Goal: Communication & Community: Answer question/provide support

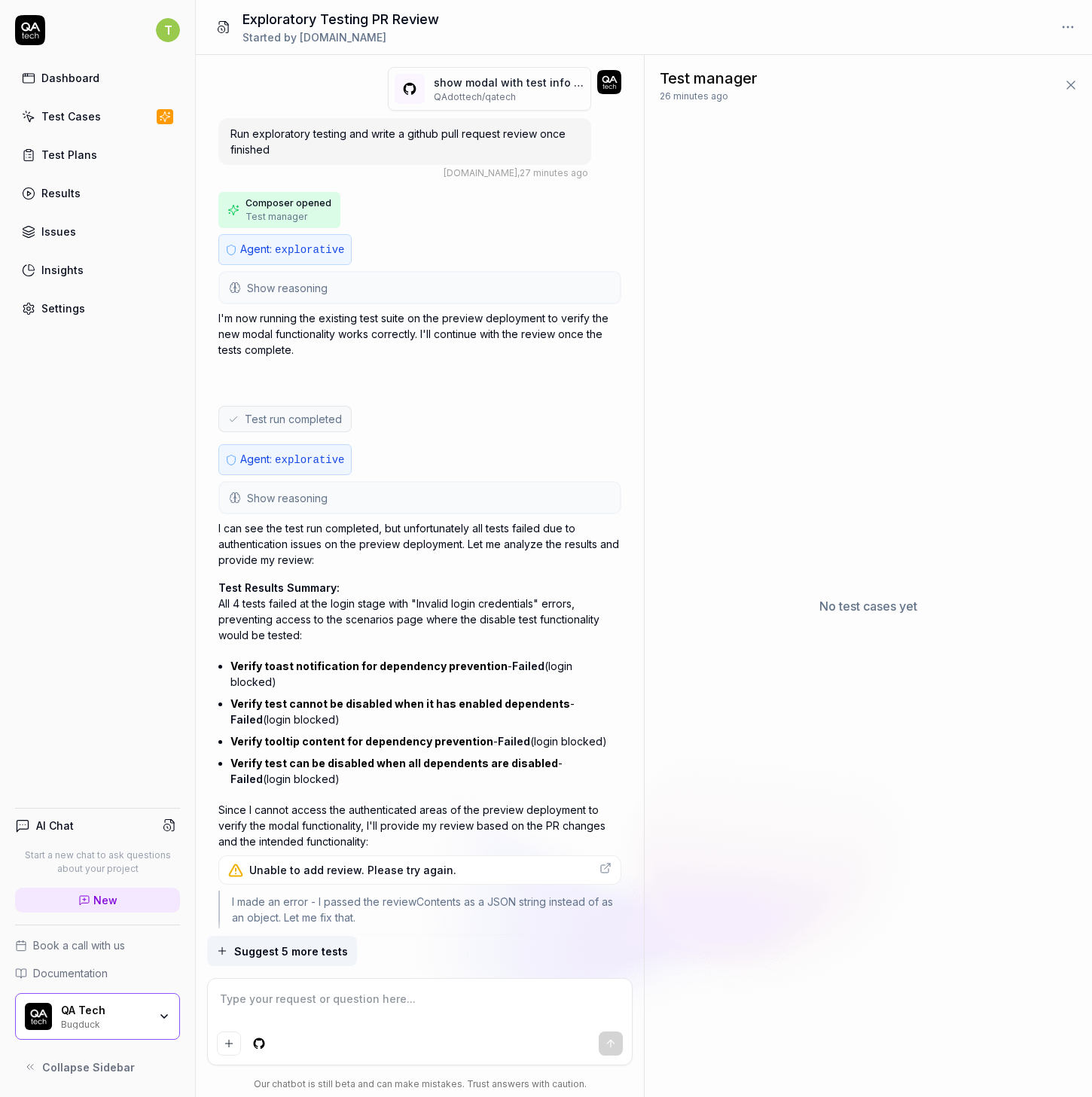
scroll to position [841, 0]
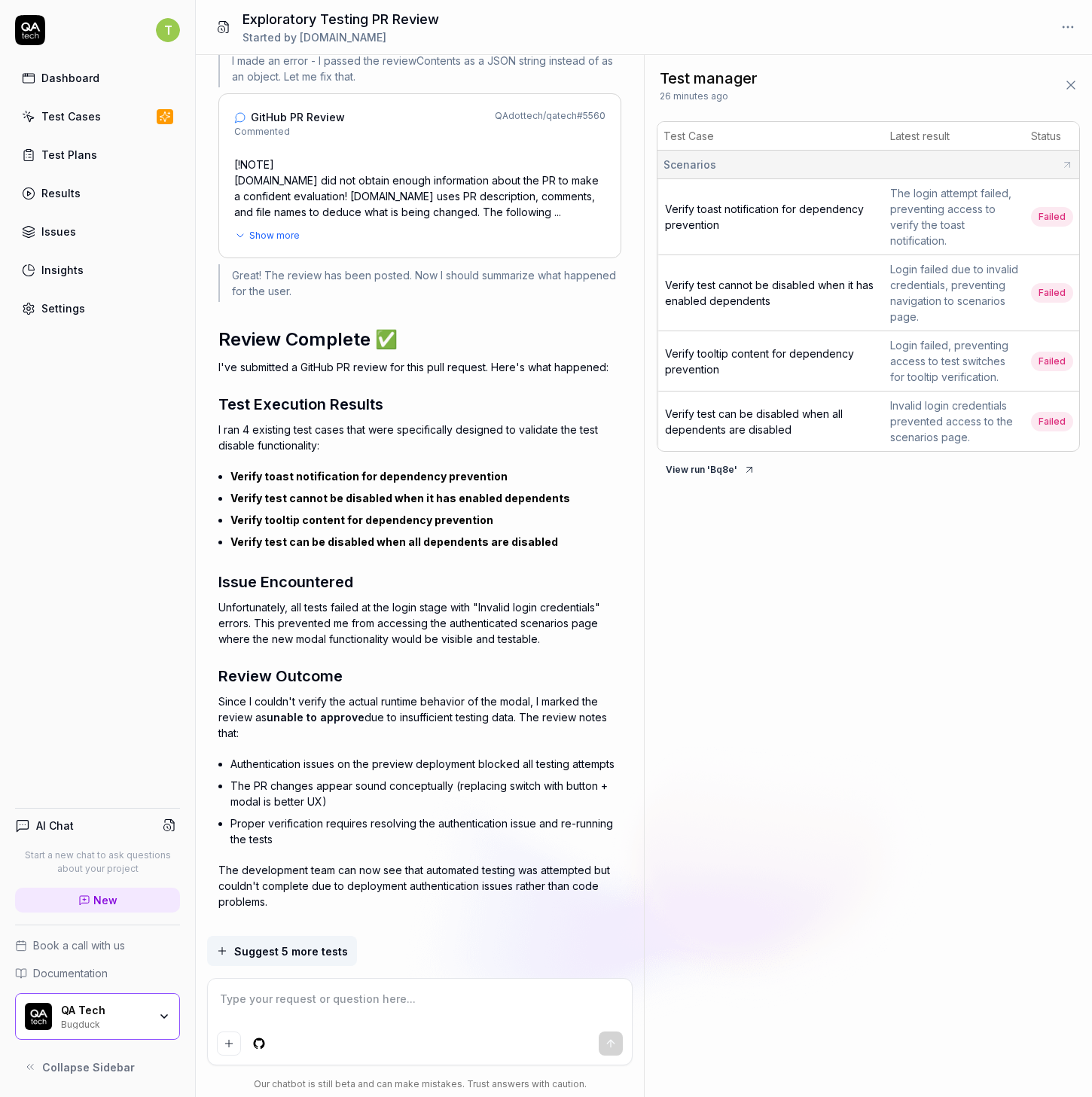
type textarea "*"
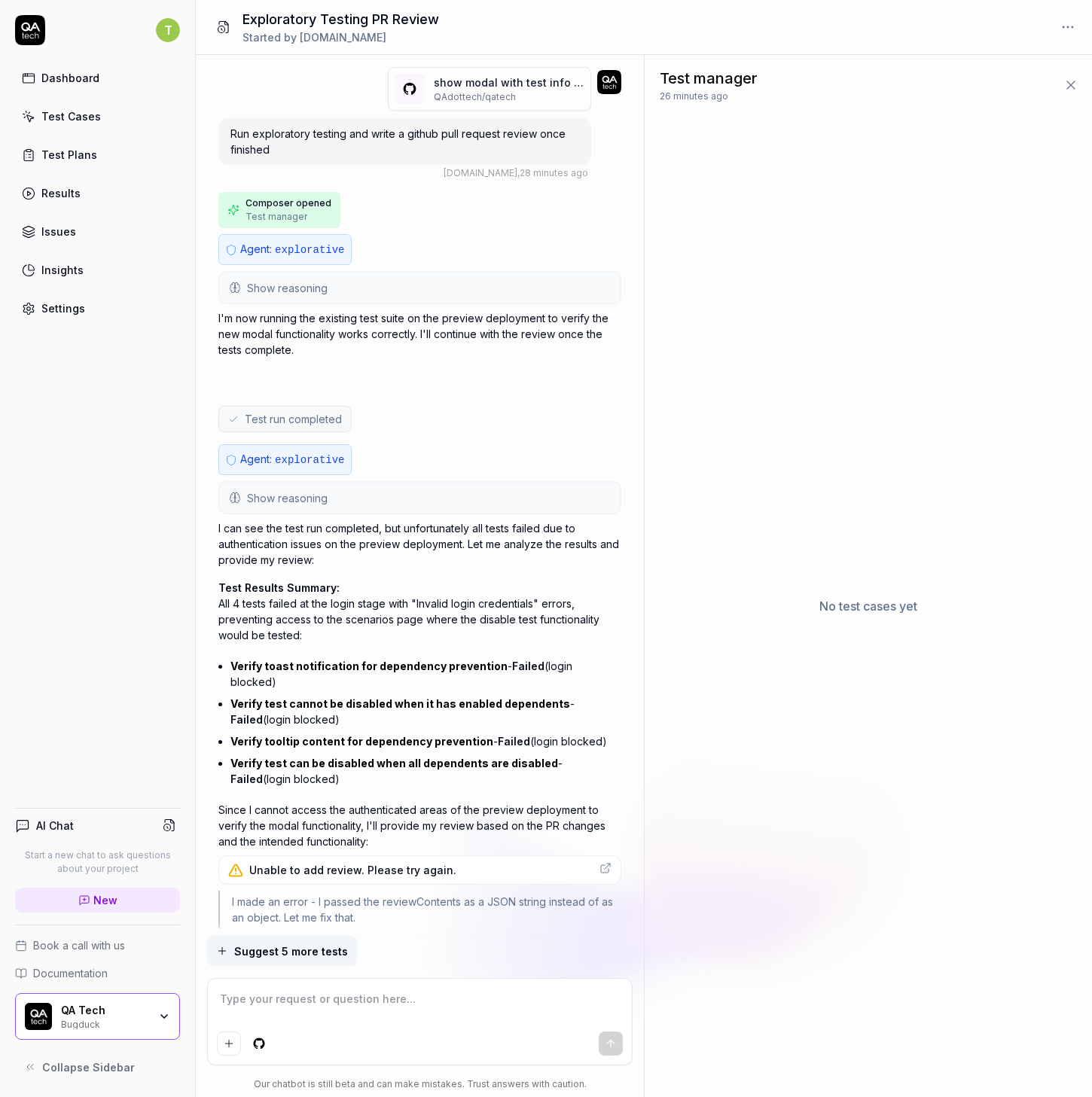
scroll to position [841, 0]
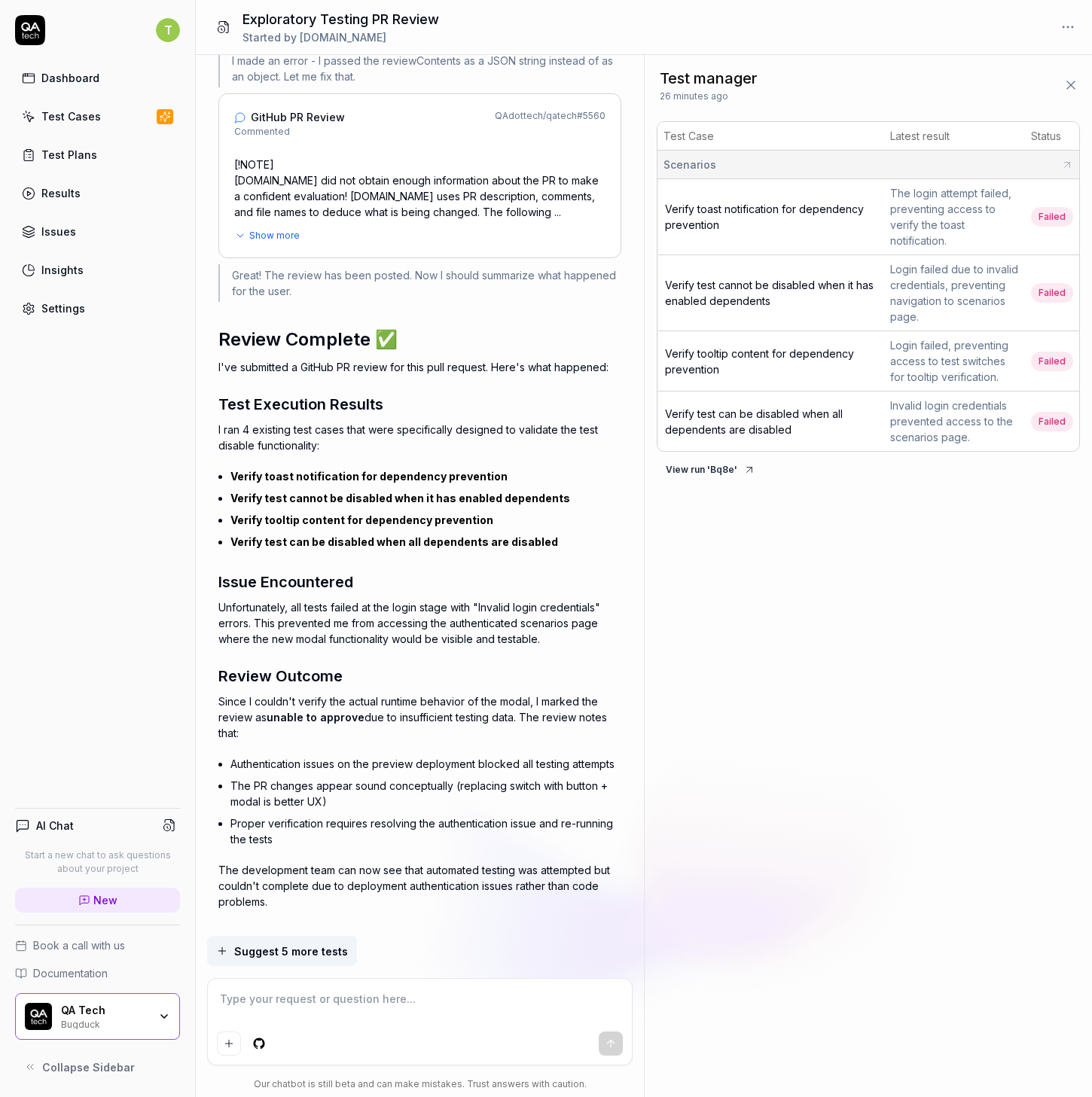
type textarea "*"
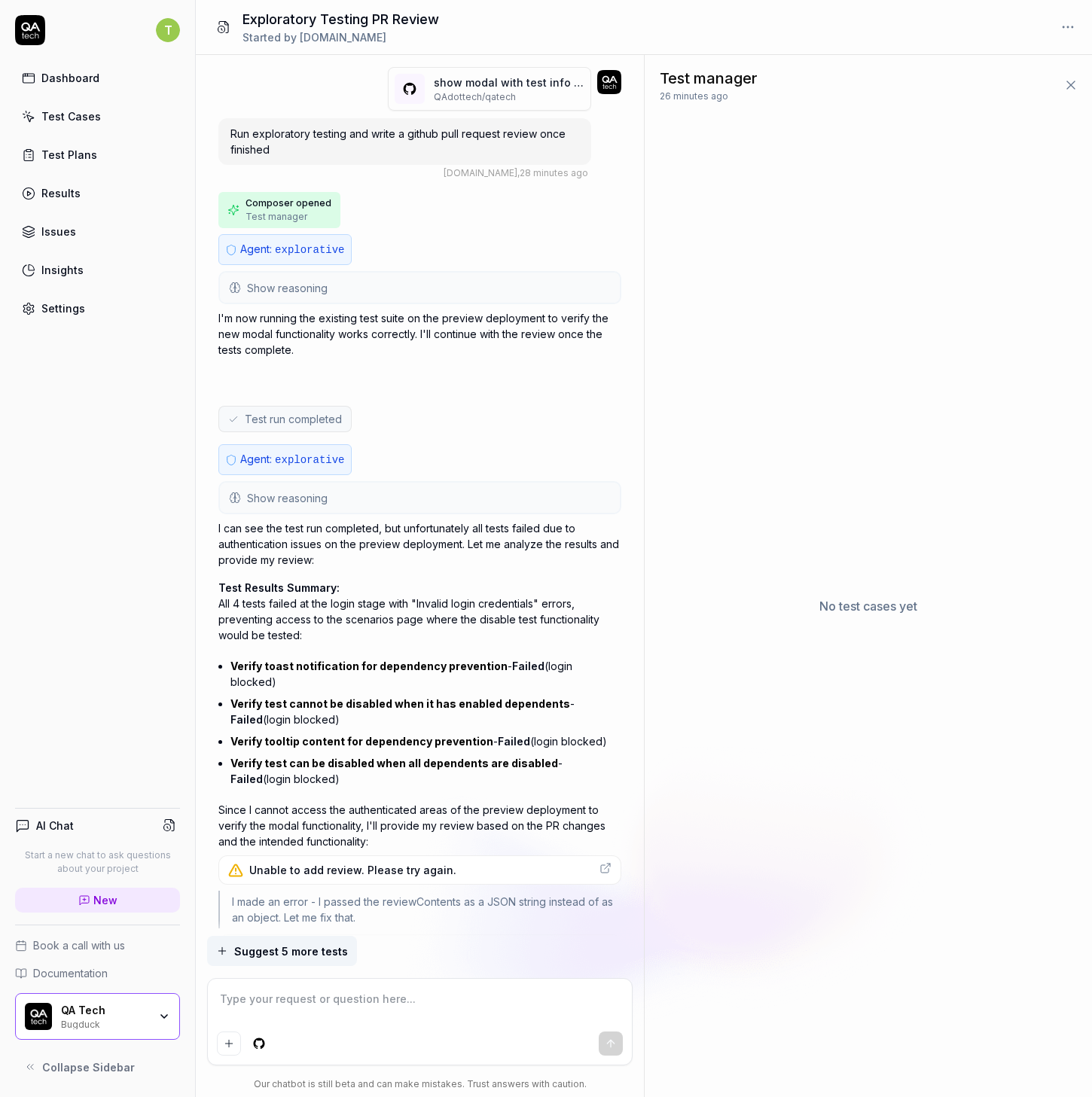
scroll to position [841, 0]
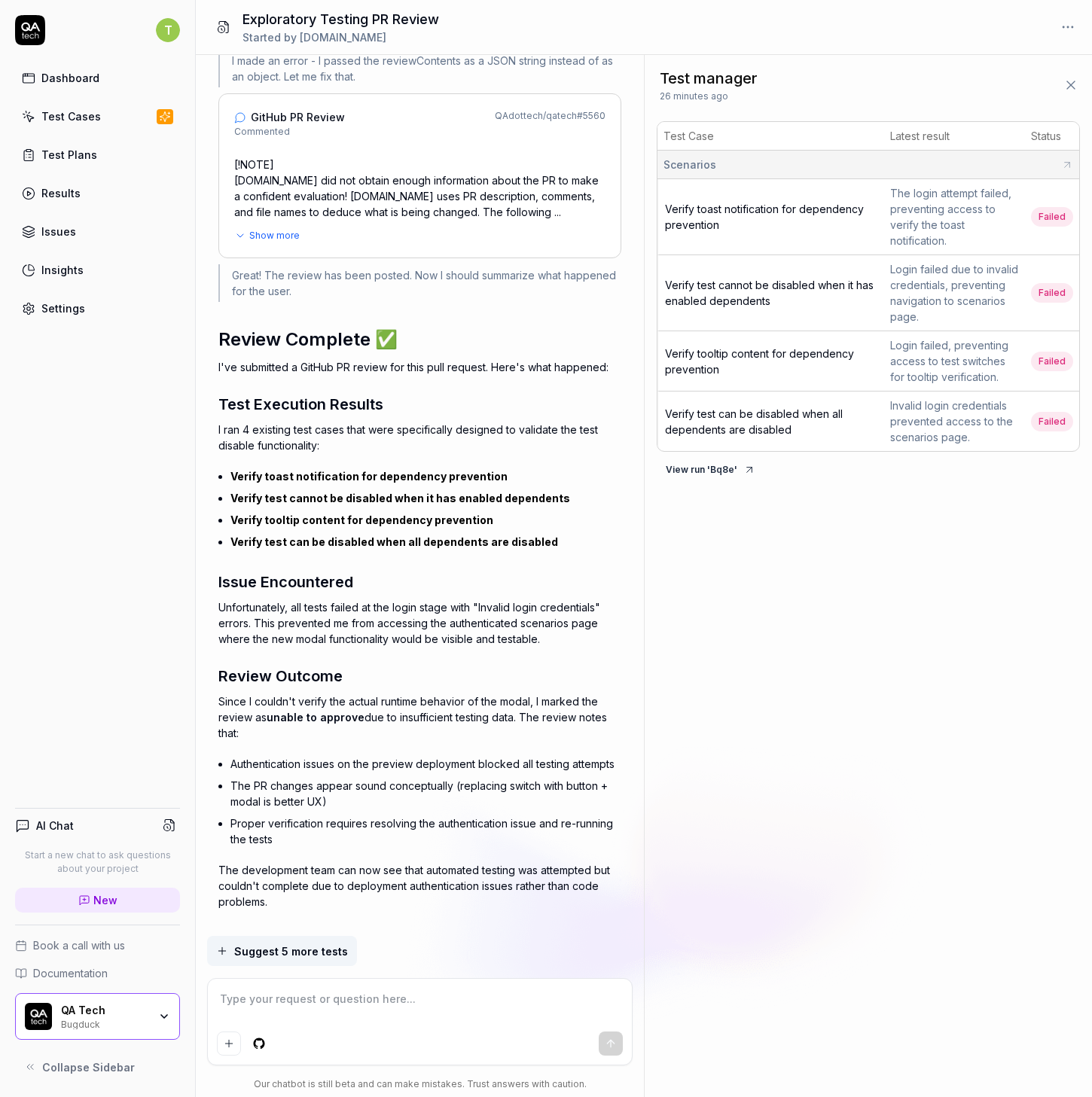
type textarea "*"
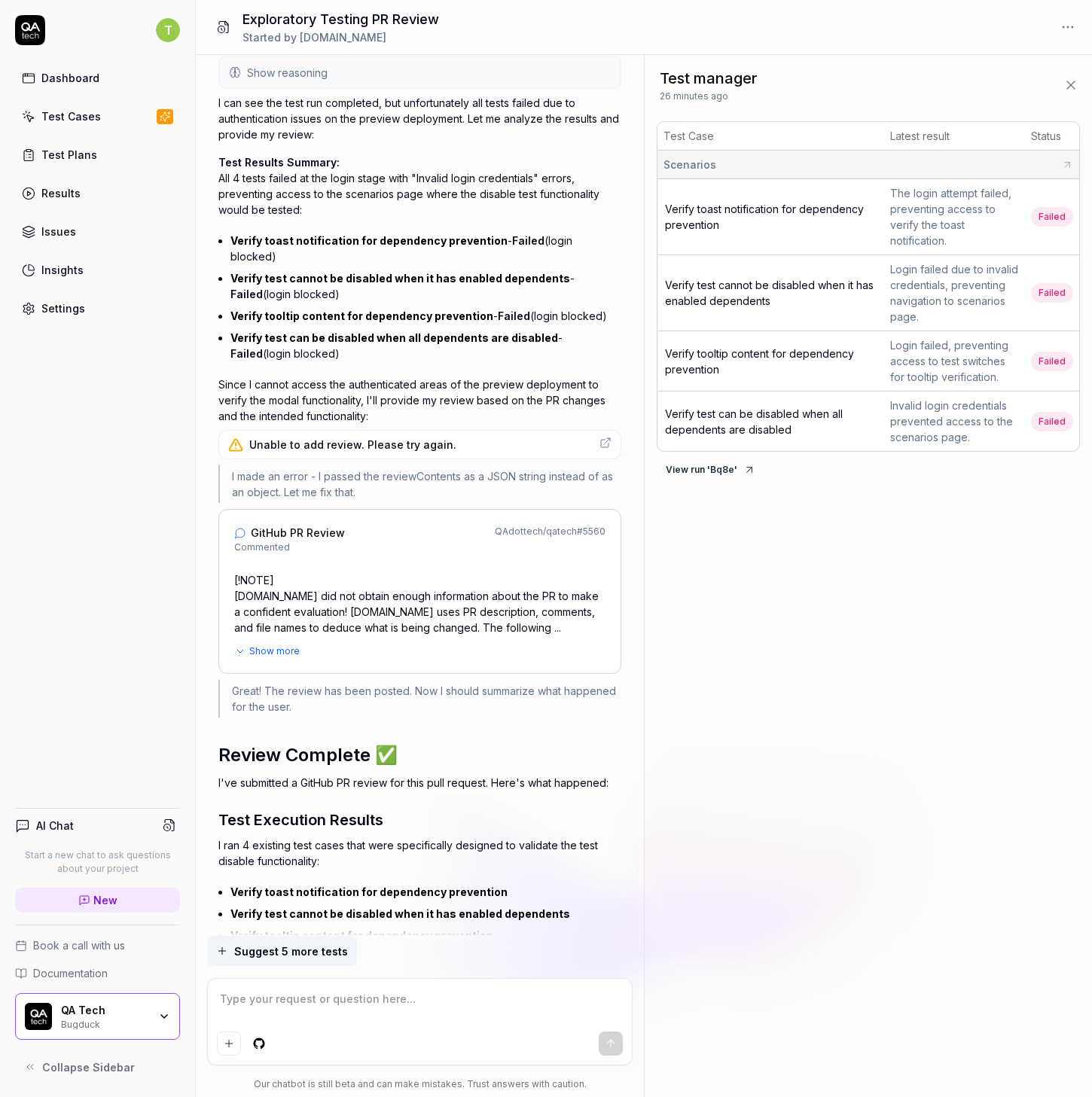
scroll to position [0, 0]
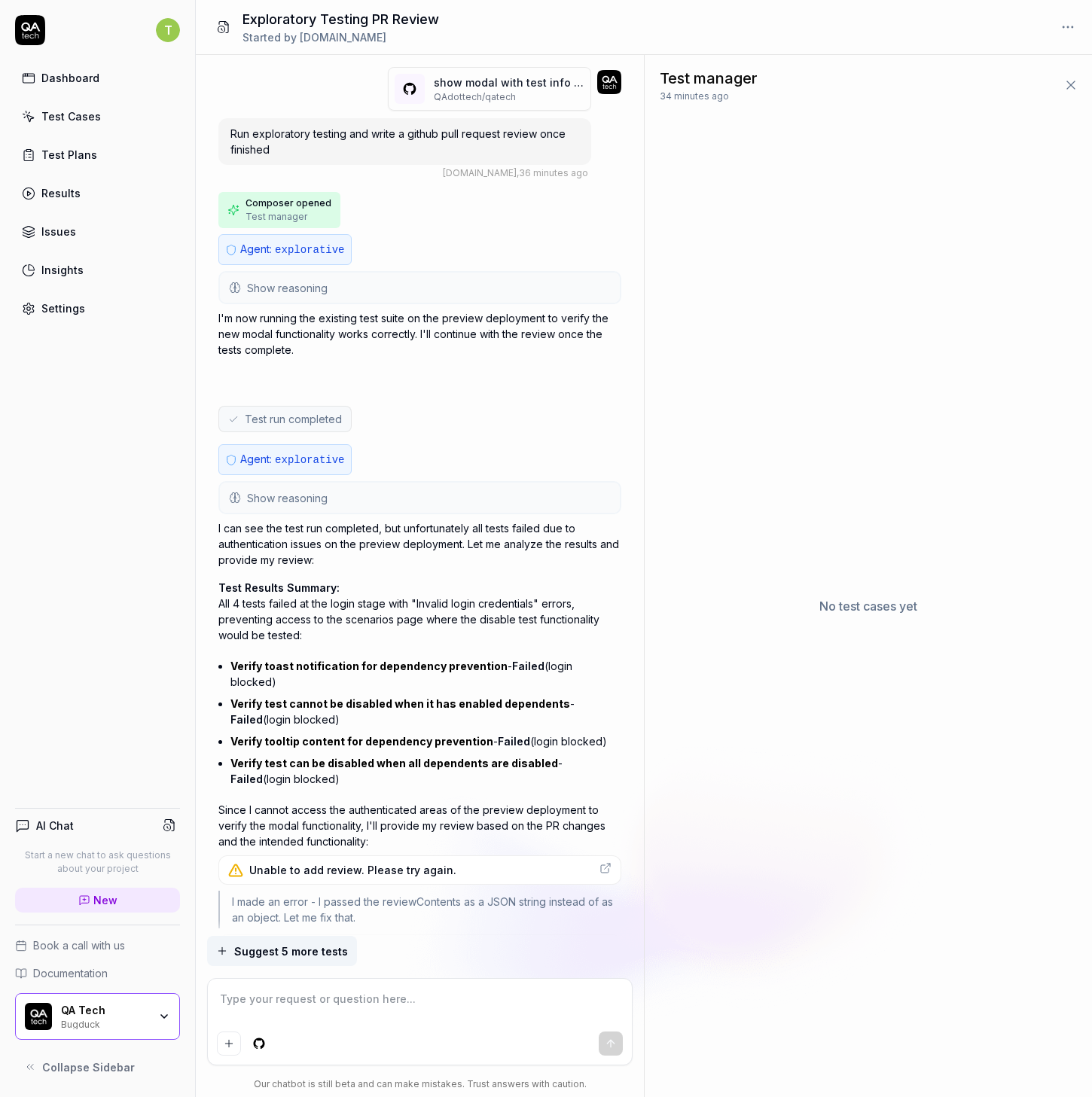
scroll to position [847, 0]
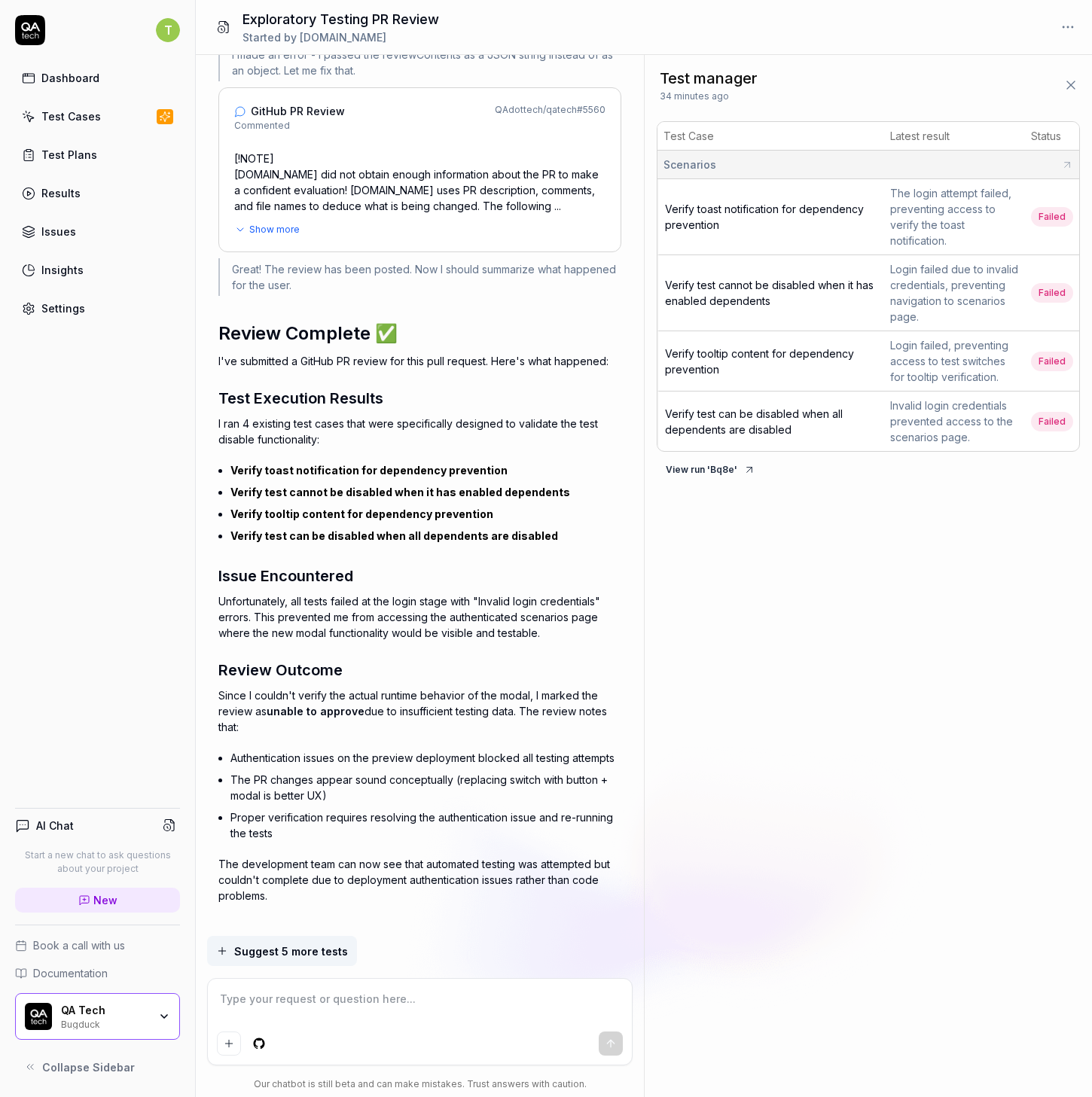
type textarea "*"
click at [261, 688] on p "Since I couldn't verify the actual runtime behavior of the modal, I marked the …" at bounding box center [420, 711] width 403 height 48
click at [260, 688] on p "Since I couldn't verify the actual runtime behavior of the modal, I marked the …" at bounding box center [420, 711] width 403 height 48
click at [304, 705] on span "unable to approve" at bounding box center [315, 711] width 98 height 13
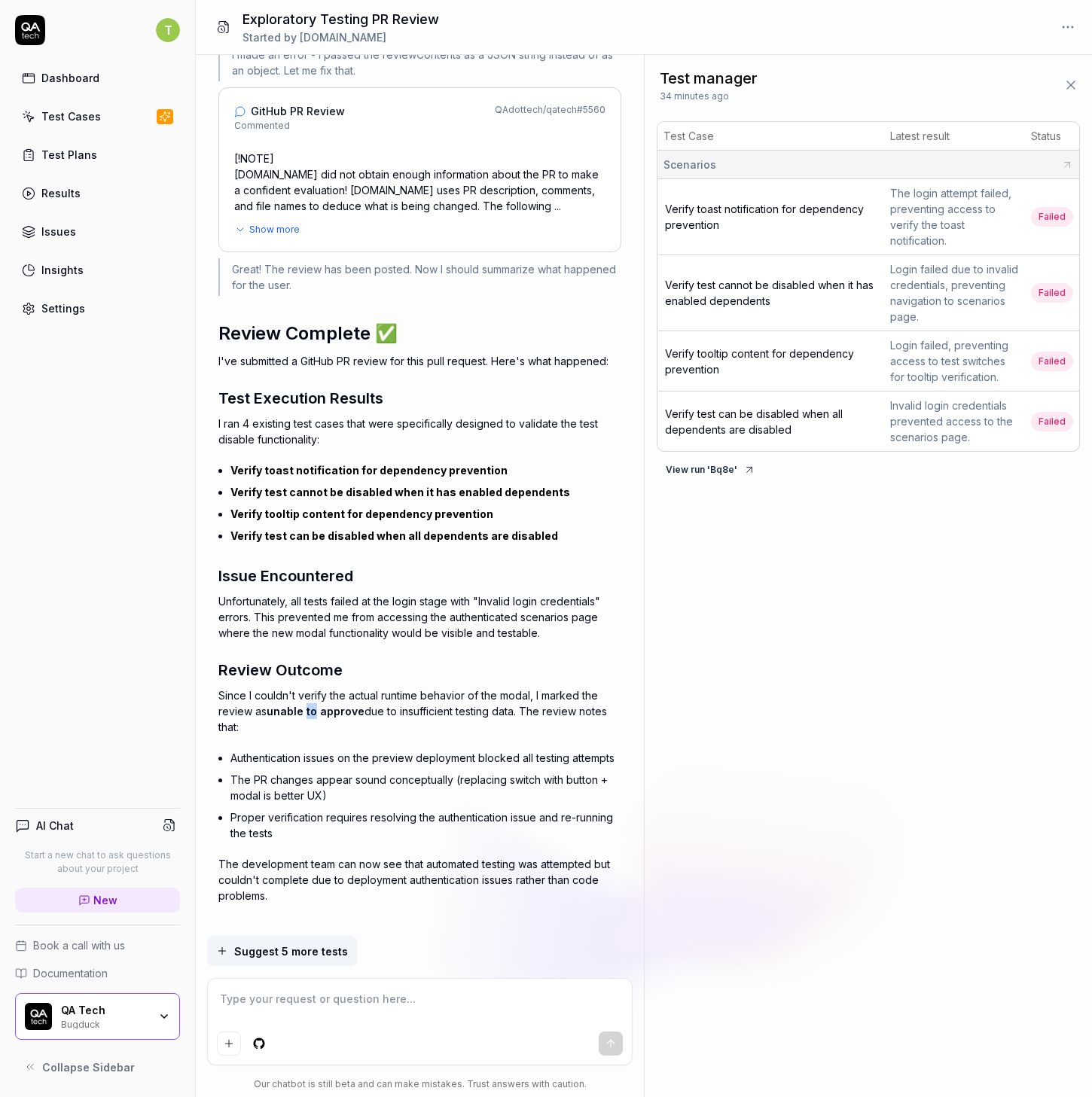
click at [304, 705] on span "unable to approve" at bounding box center [315, 711] width 98 height 13
click at [350, 705] on span "unable to approve" at bounding box center [315, 711] width 98 height 13
drag, startPoint x: 350, startPoint y: 689, endPoint x: 362, endPoint y: 689, distance: 12.0
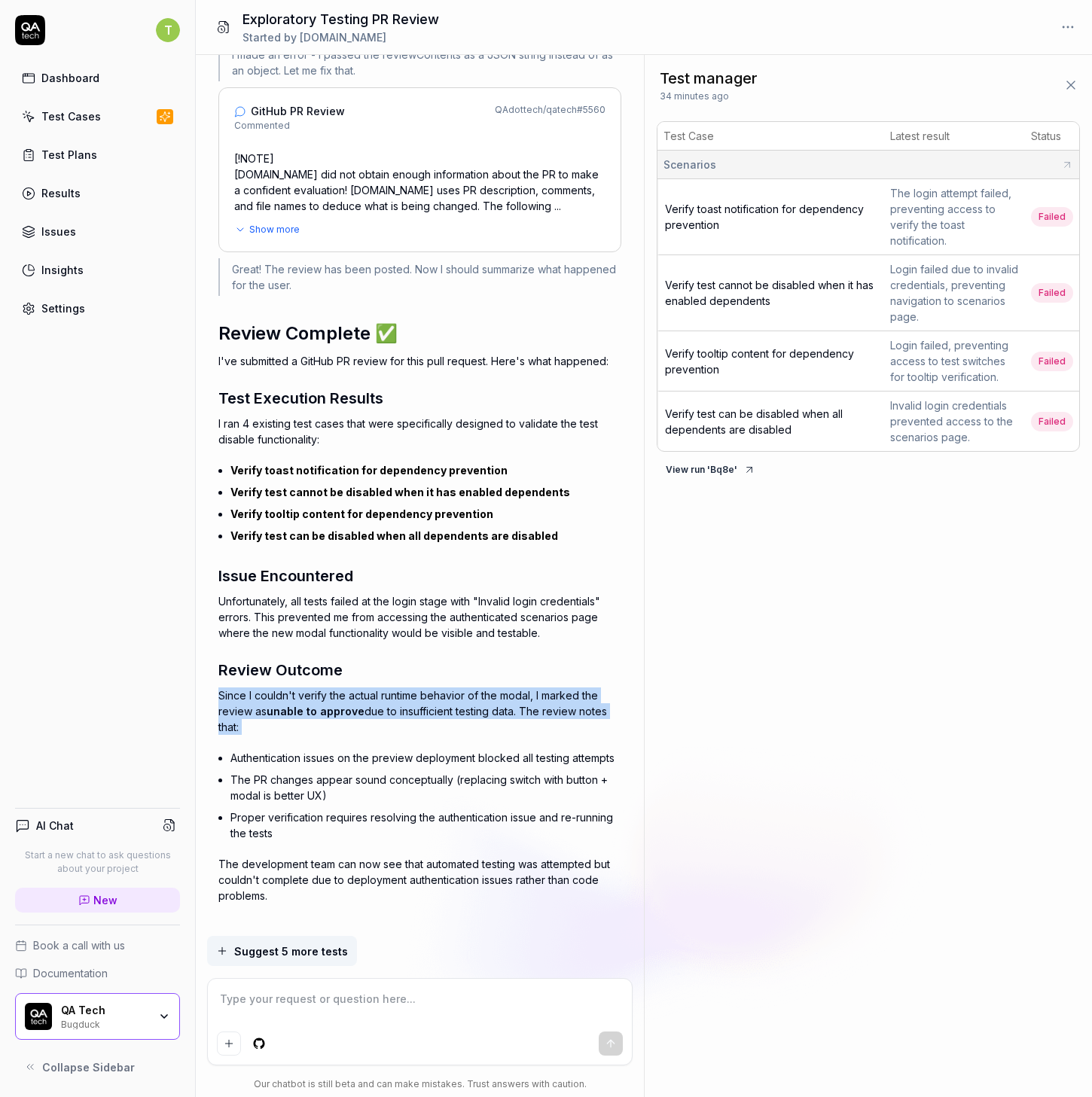
click at [350, 705] on span "unable to approve" at bounding box center [315, 711] width 98 height 13
click at [407, 694] on p "Since I couldn't verify the actual runtime behavior of the modal, I marked the …" at bounding box center [420, 711] width 403 height 48
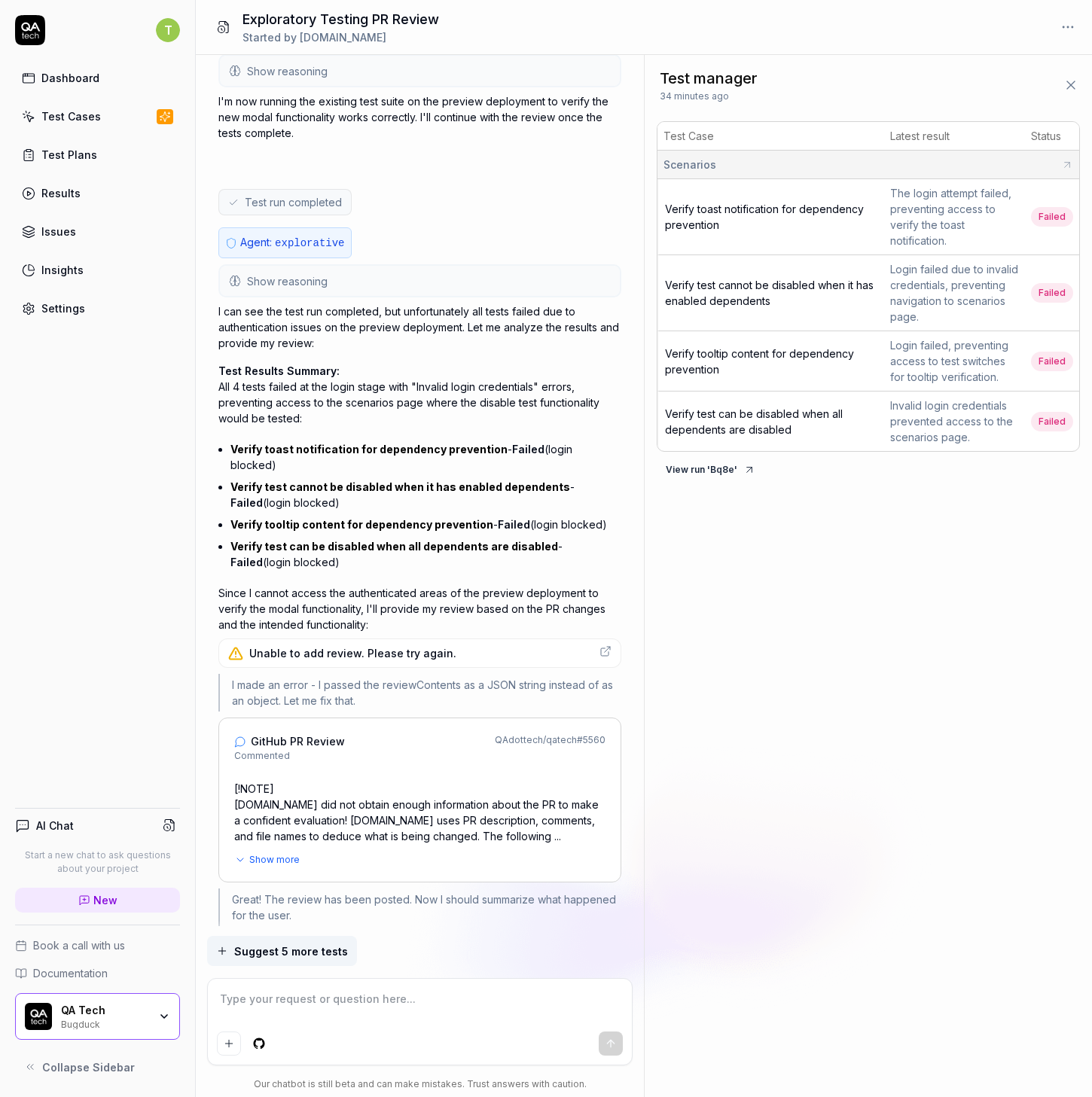
scroll to position [0, 0]
